Goal: Information Seeking & Learning: Stay updated

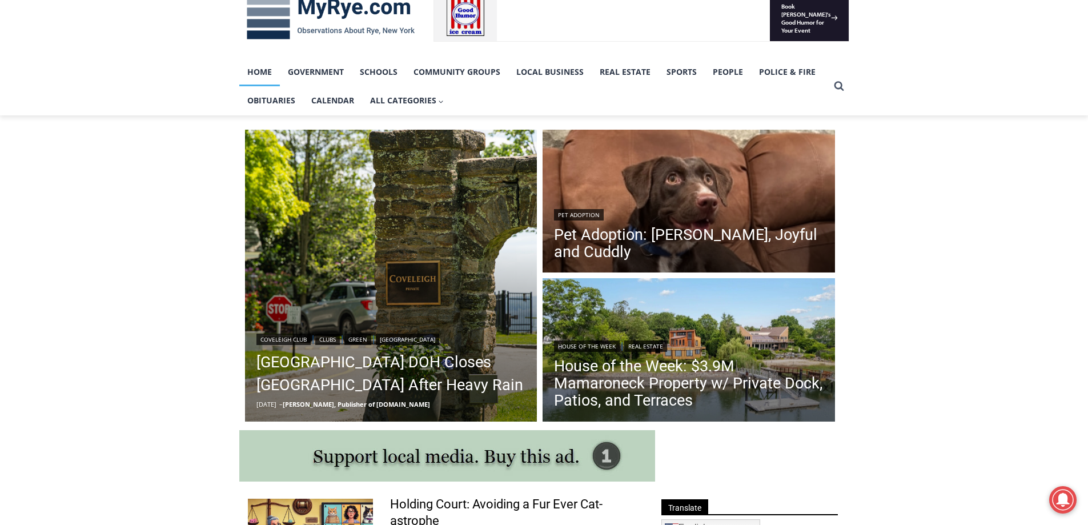
scroll to position [285, 0]
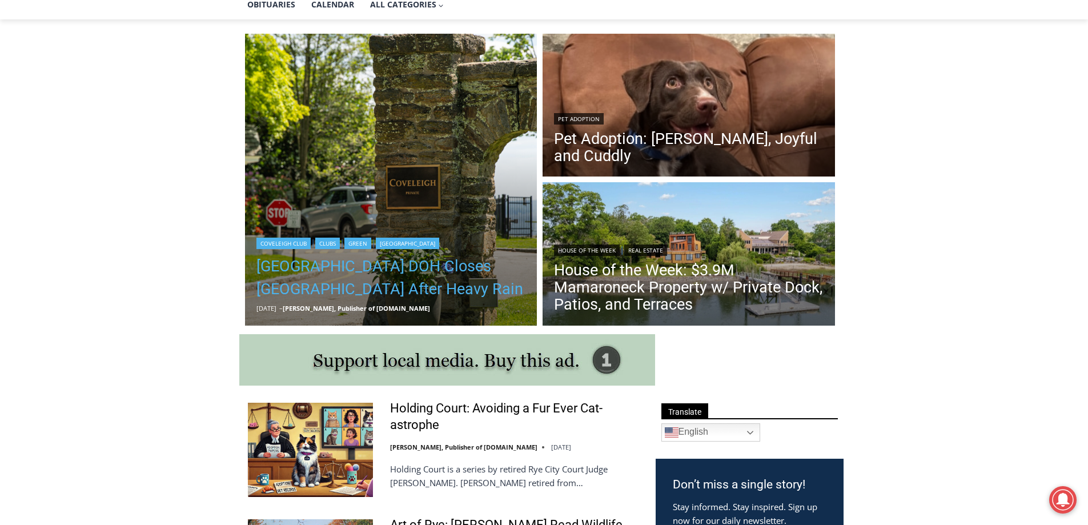
click at [392, 267] on link "[GEOGRAPHIC_DATA] DOH Closes [GEOGRAPHIC_DATA] After Heavy Rain" at bounding box center [391, 278] width 270 height 46
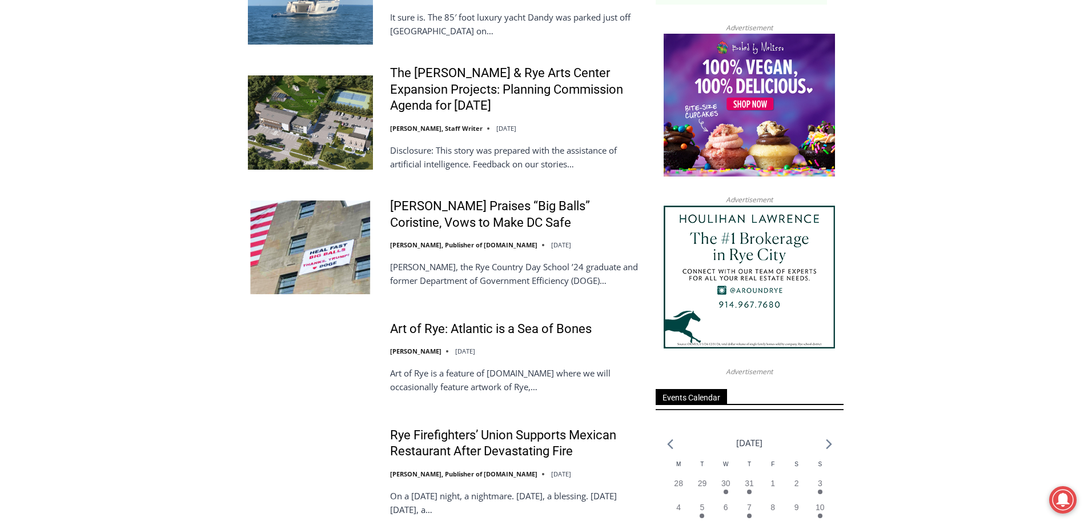
scroll to position [1256, 0]
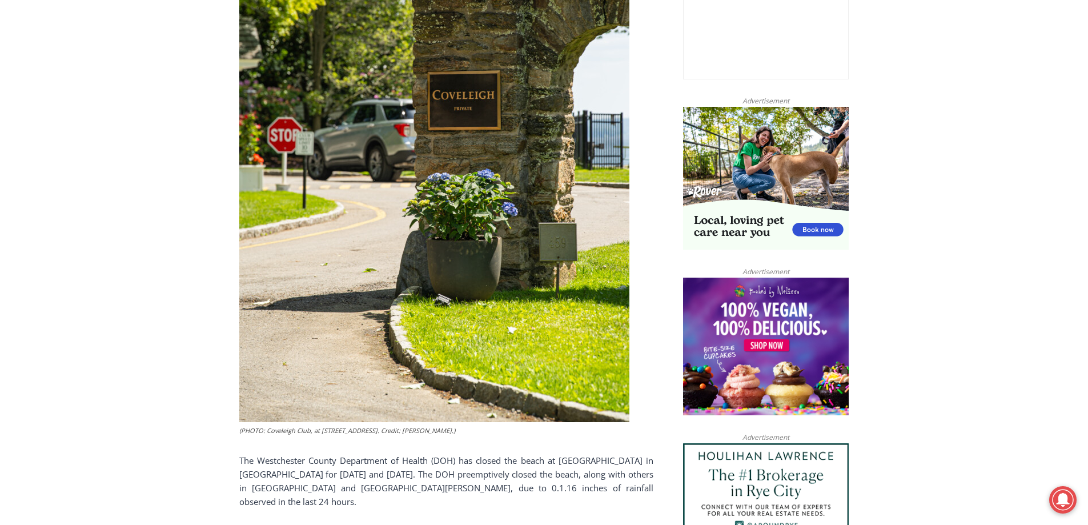
scroll to position [665, 0]
